Goal: Check status: Check status

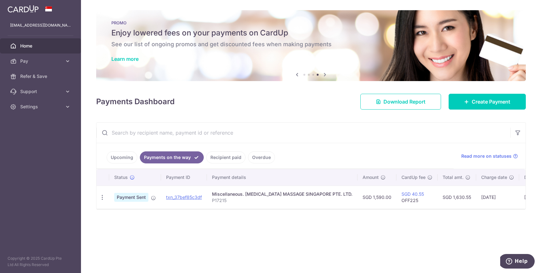
click at [226, 159] on link "Recipient paid" at bounding box center [225, 157] width 39 height 12
click at [165, 161] on link "Payments on the way" at bounding box center [167, 157] width 55 height 12
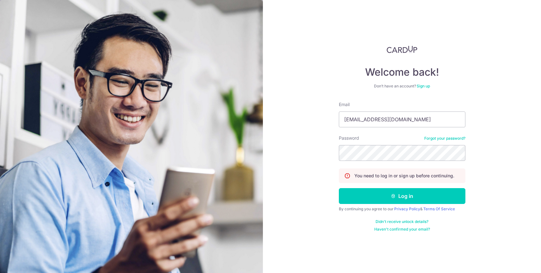
type input "[EMAIL_ADDRESS][DOMAIN_NAME]"
click at [339, 188] on button "Log in" at bounding box center [402, 196] width 127 height 16
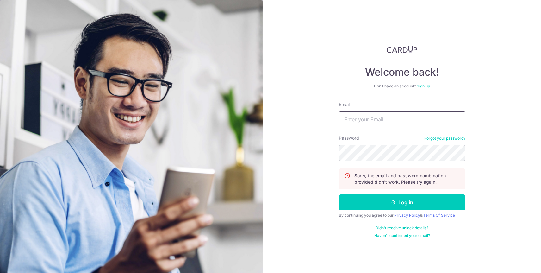
click at [377, 117] on input "Email" at bounding box center [402, 119] width 127 height 16
type input "[EMAIL_ADDRESS][DOMAIN_NAME]"
click at [339, 194] on button "Log in" at bounding box center [402, 202] width 127 height 16
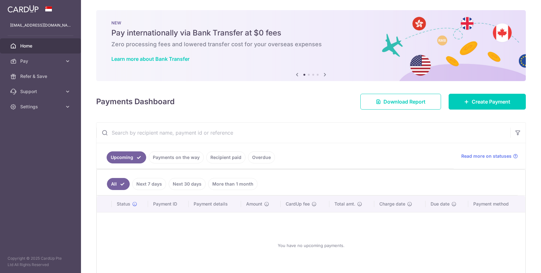
click at [178, 160] on link "Payments on the way" at bounding box center [176, 157] width 55 height 12
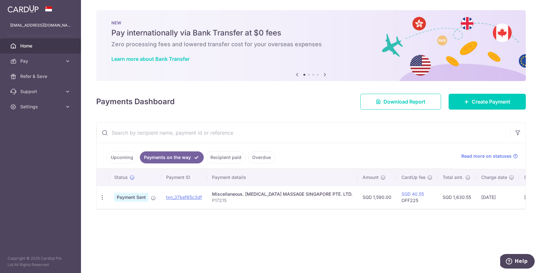
click at [218, 158] on link "Recipient paid" at bounding box center [225, 157] width 39 height 12
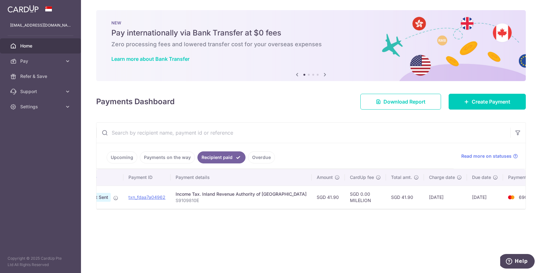
scroll to position [0, 38]
click at [177, 160] on link "Payments on the way" at bounding box center [167, 157] width 55 height 12
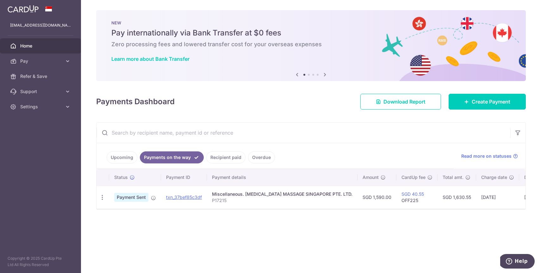
click at [217, 161] on link "Recipient paid" at bounding box center [225, 157] width 39 height 12
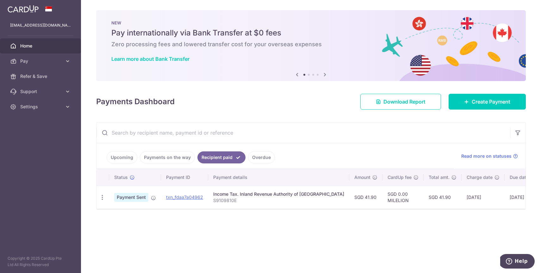
click at [179, 157] on link "Payments on the way" at bounding box center [167, 157] width 55 height 12
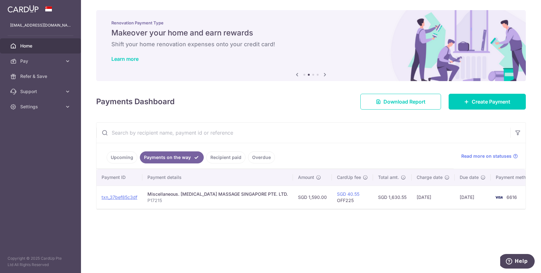
scroll to position [0, 0]
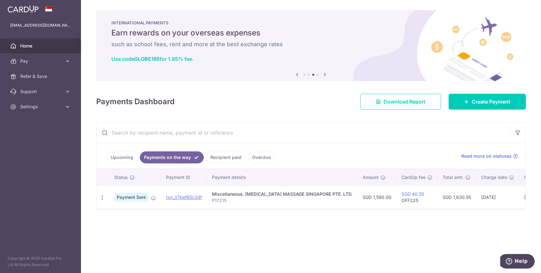
click at [121, 161] on link "Upcoming" at bounding box center [122, 157] width 31 height 12
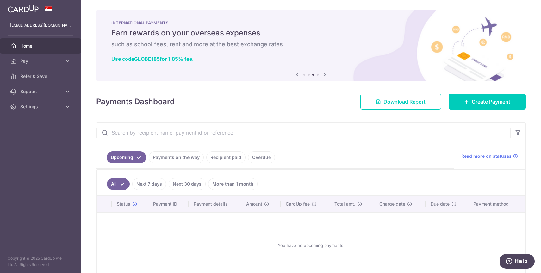
click at [165, 163] on link "Payments on the way" at bounding box center [176, 157] width 55 height 12
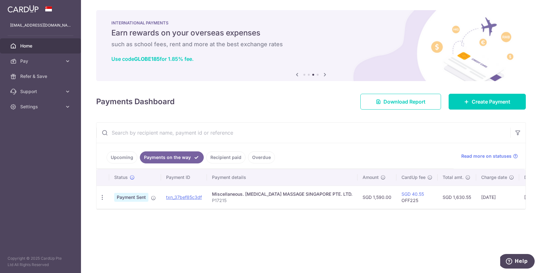
click at [222, 159] on link "Recipient paid" at bounding box center [225, 157] width 39 height 12
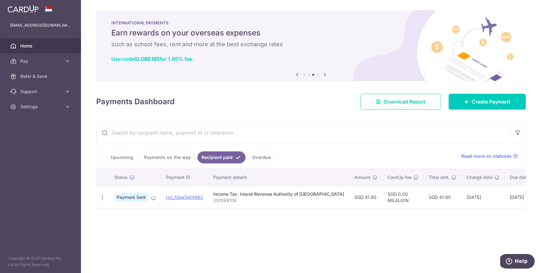
click at [170, 160] on link "Payments on the way" at bounding box center [167, 157] width 55 height 12
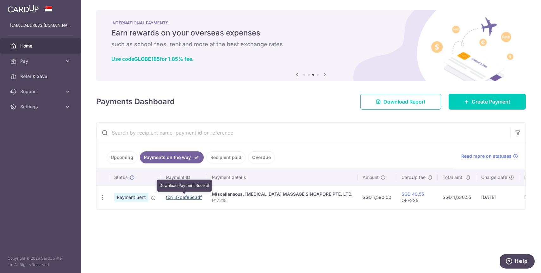
click at [177, 198] on link "txn_37bef85c3df" at bounding box center [184, 196] width 36 height 5
